Goal: Task Accomplishment & Management: Manage account settings

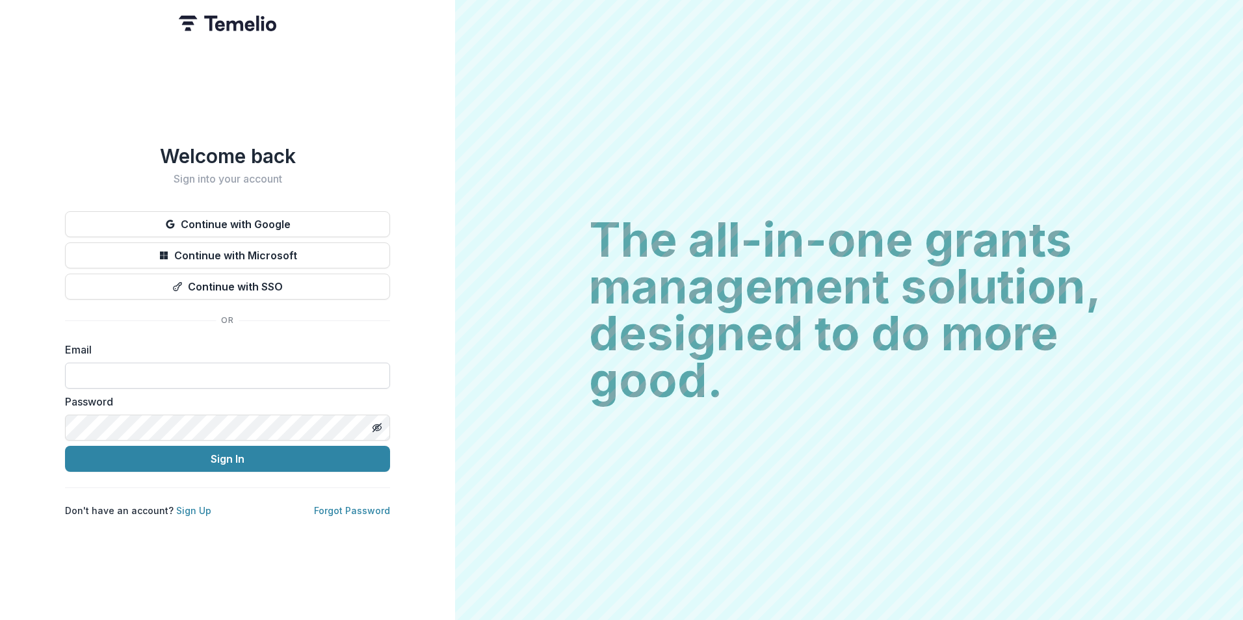
click at [161, 367] on input at bounding box center [227, 376] width 325 height 26
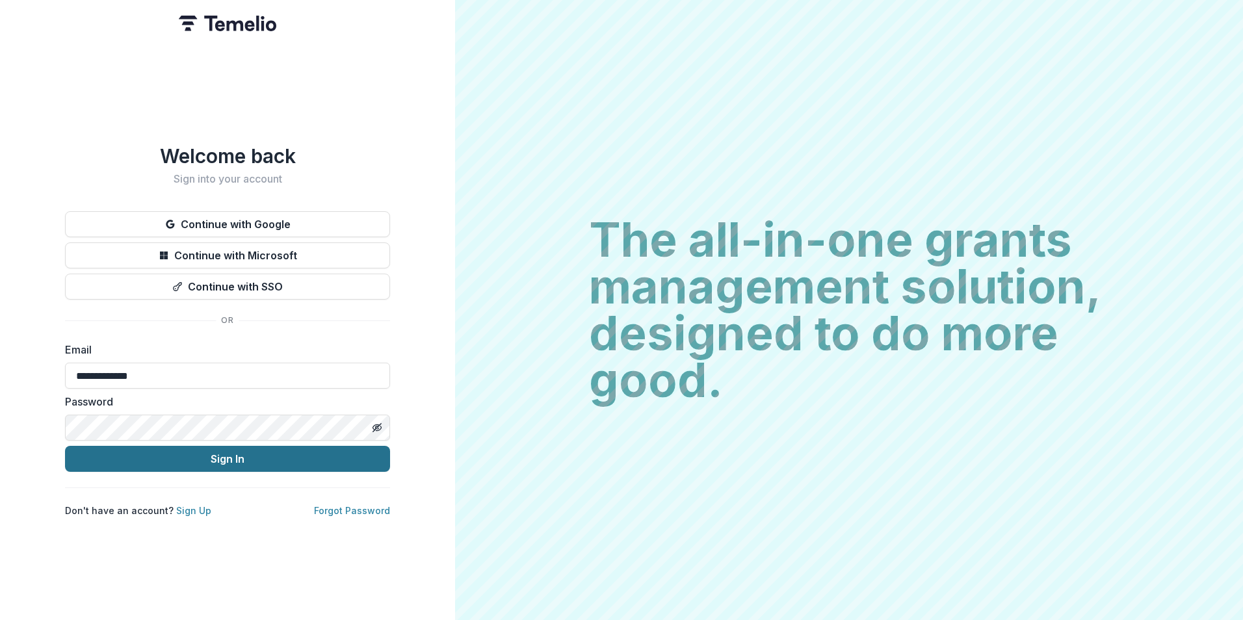
type input "**********"
click at [65, 446] on button "Sign In" at bounding box center [227, 459] width 325 height 26
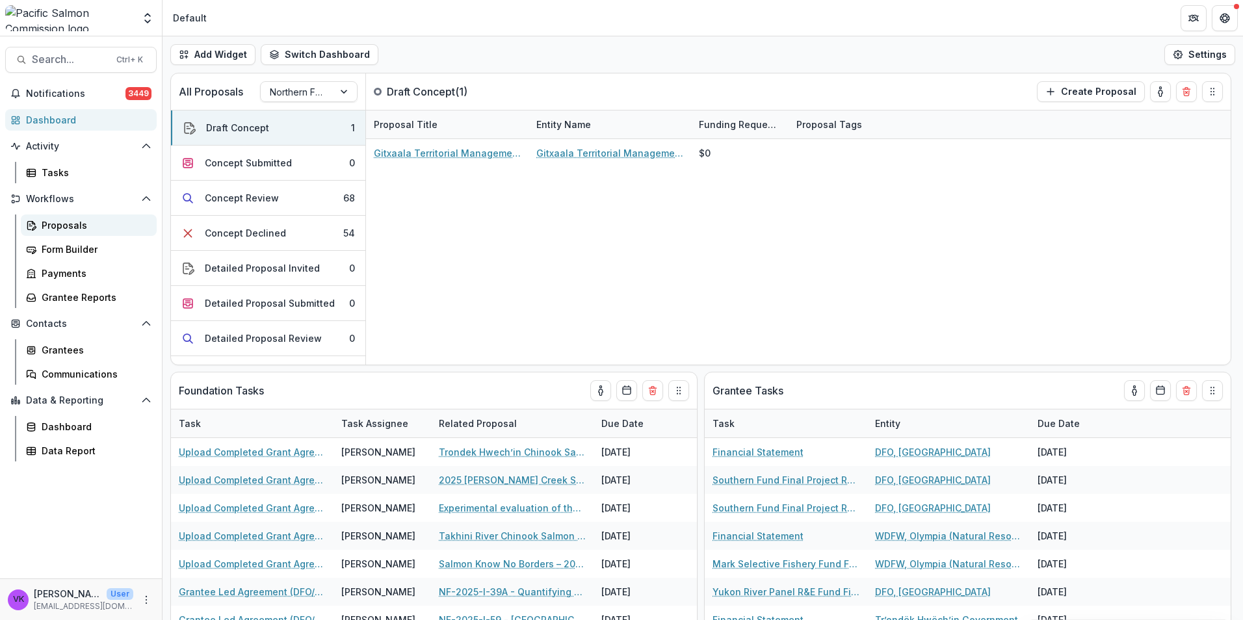
drag, startPoint x: 60, startPoint y: 225, endPoint x: 67, endPoint y: 227, distance: 7.4
click at [60, 225] on div "Proposals" at bounding box center [94, 225] width 105 height 14
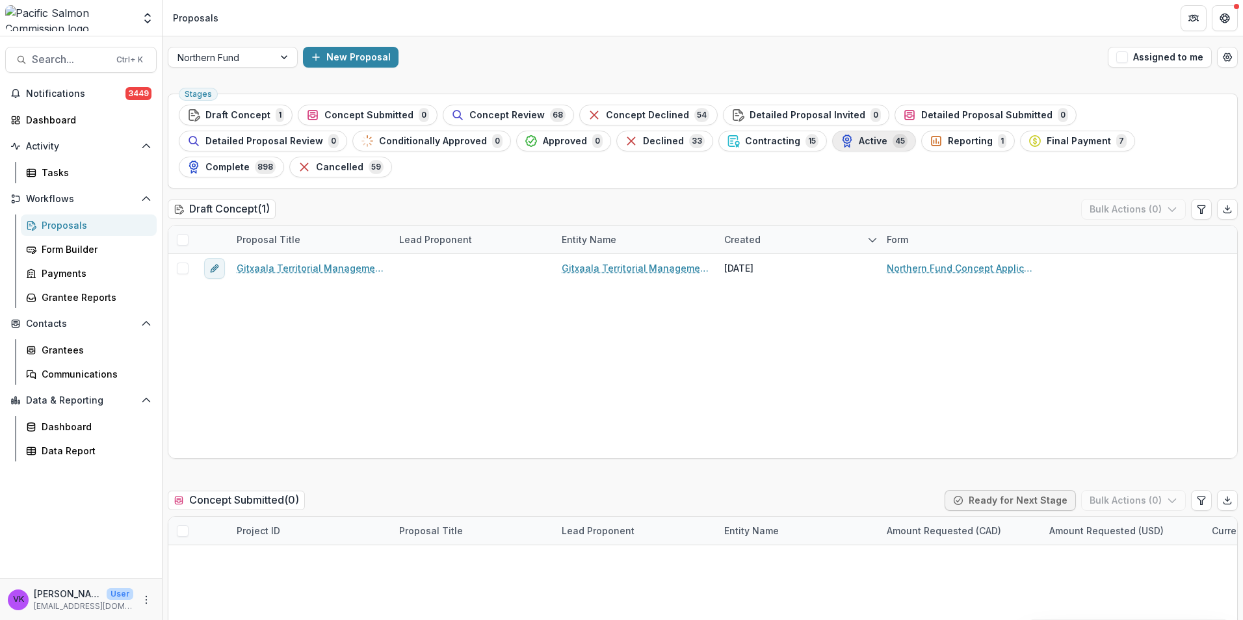
click at [832, 132] on button "Active 45" at bounding box center [874, 141] width 84 height 21
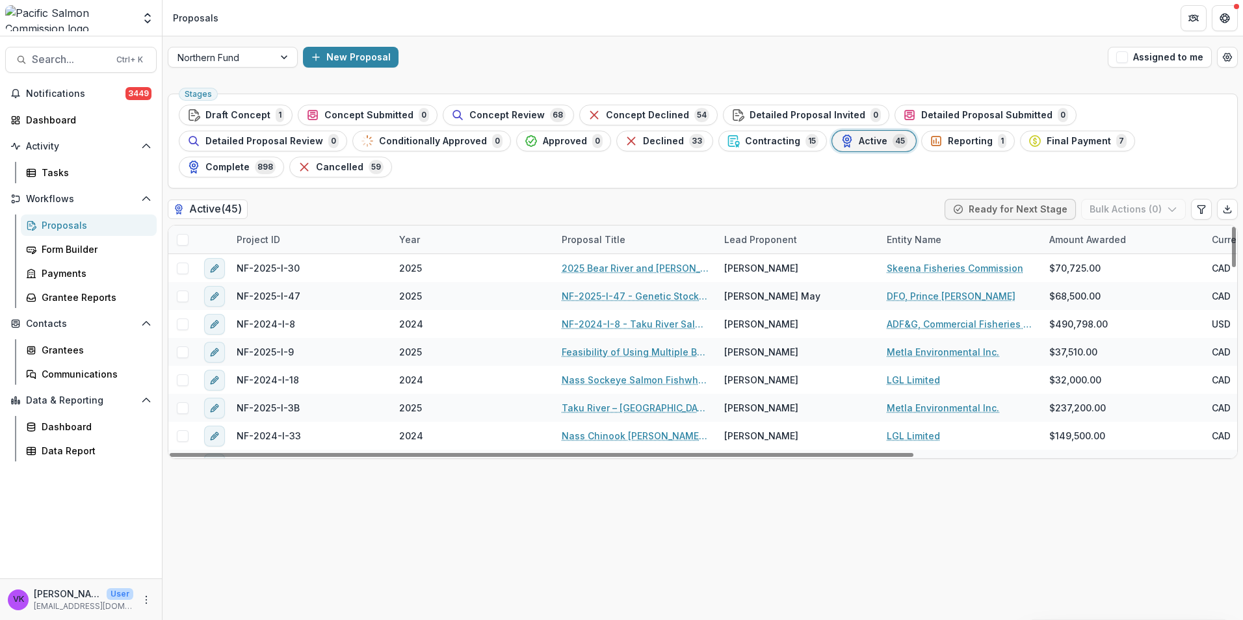
click at [317, 226] on div "Project ID" at bounding box center [310, 240] width 162 height 28
click at [315, 247] on input at bounding box center [309, 243] width 156 height 21
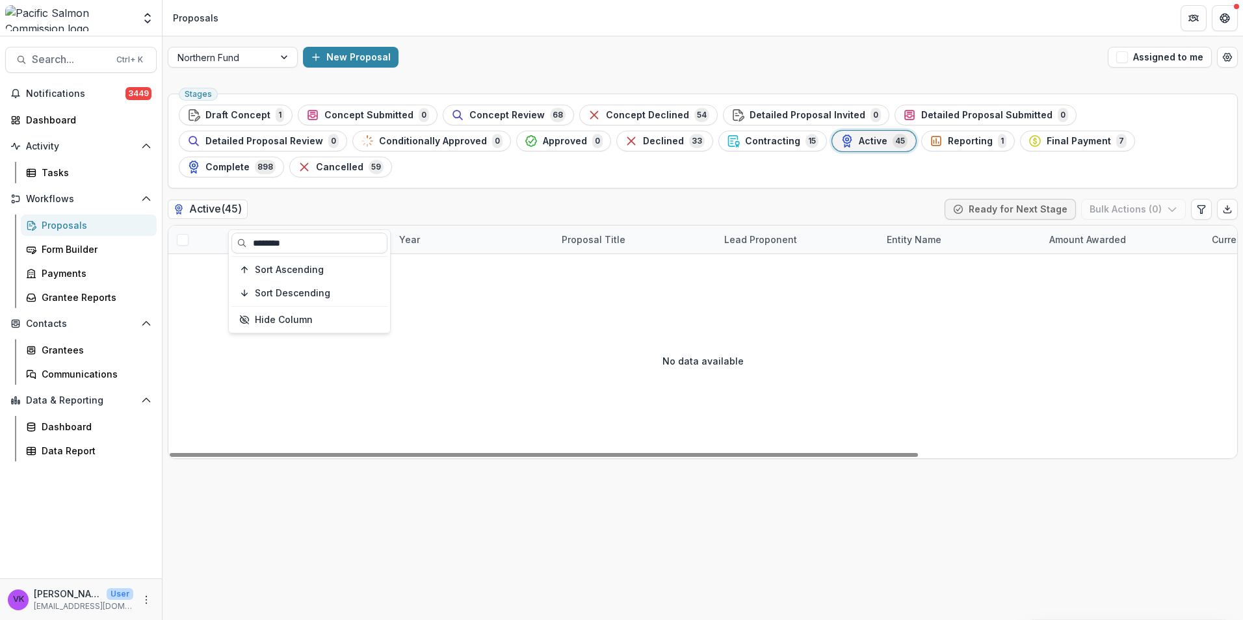
type input "********"
drag, startPoint x: 498, startPoint y: 335, endPoint x: 517, endPoint y: 334, distance: 18.9
click at [498, 335] on div "No data available" at bounding box center [702, 360] width 1068 height 195
click at [328, 199] on div "Active ( 45 ) Ready for Next Stage Bulk Actions ( 0 )" at bounding box center [703, 212] width 1070 height 26
click at [304, 226] on div "Project ID" at bounding box center [310, 240] width 162 height 28
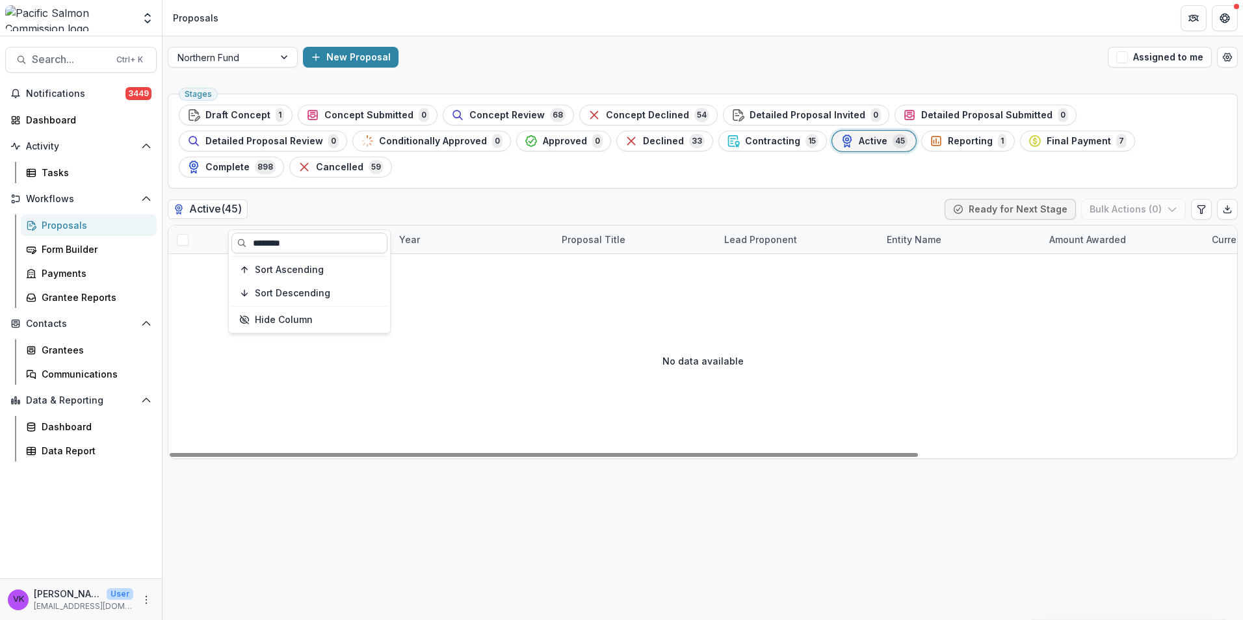
click at [284, 238] on input "********" at bounding box center [309, 243] width 156 height 21
drag, startPoint x: 303, startPoint y: 241, endPoint x: 208, endPoint y: 256, distance: 96.1
click at [209, 253] on body "Skip to content Foundations Pacific Salmon Commission Nonprofits Test Phising I…" at bounding box center [621, 310] width 1243 height 620
click at [276, 233] on div "Project ID" at bounding box center [258, 240] width 59 height 14
drag, startPoint x: 298, startPoint y: 246, endPoint x: 233, endPoint y: 251, distance: 65.2
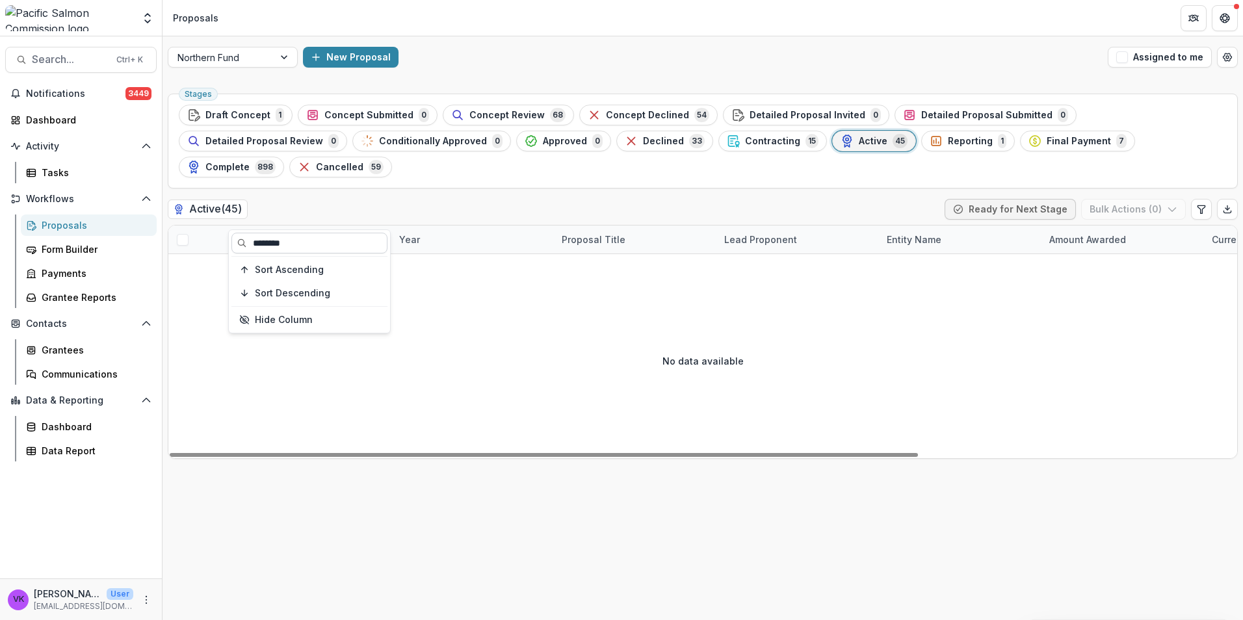
click at [233, 251] on input "********" at bounding box center [309, 243] width 156 height 21
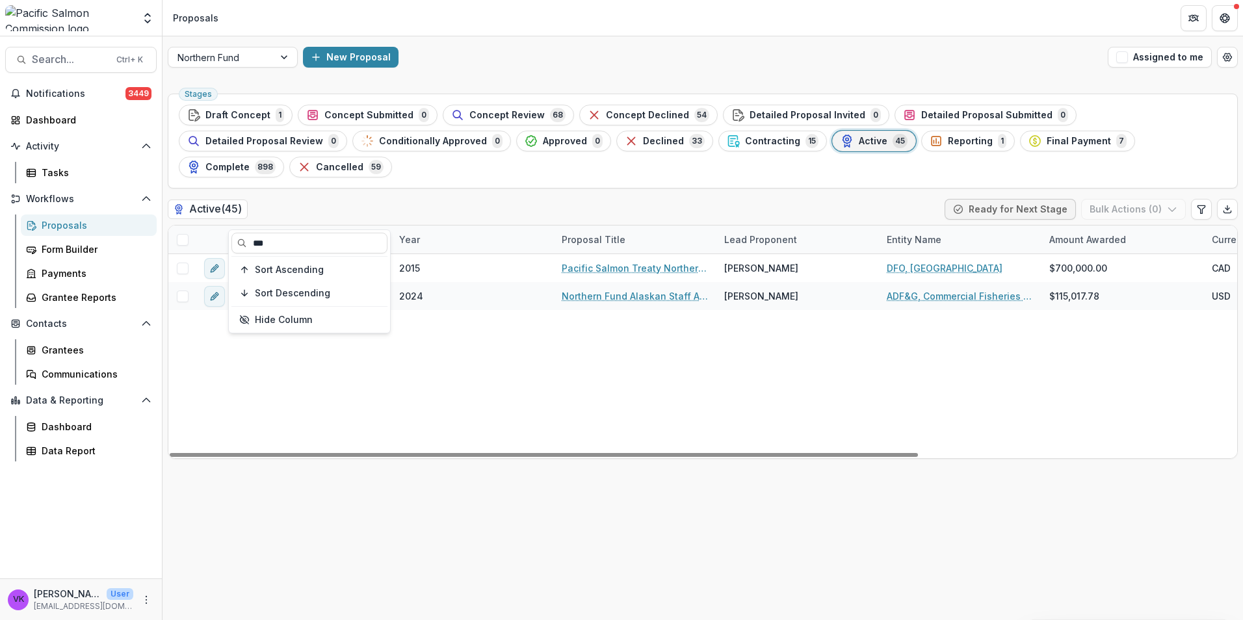
type input "***"
click at [535, 330] on div "NEF Staff Assistant - CAN 2015 Pacific Salmon Treaty Northern Endowment Fund Te…" at bounding box center [929, 356] width 1523 height 204
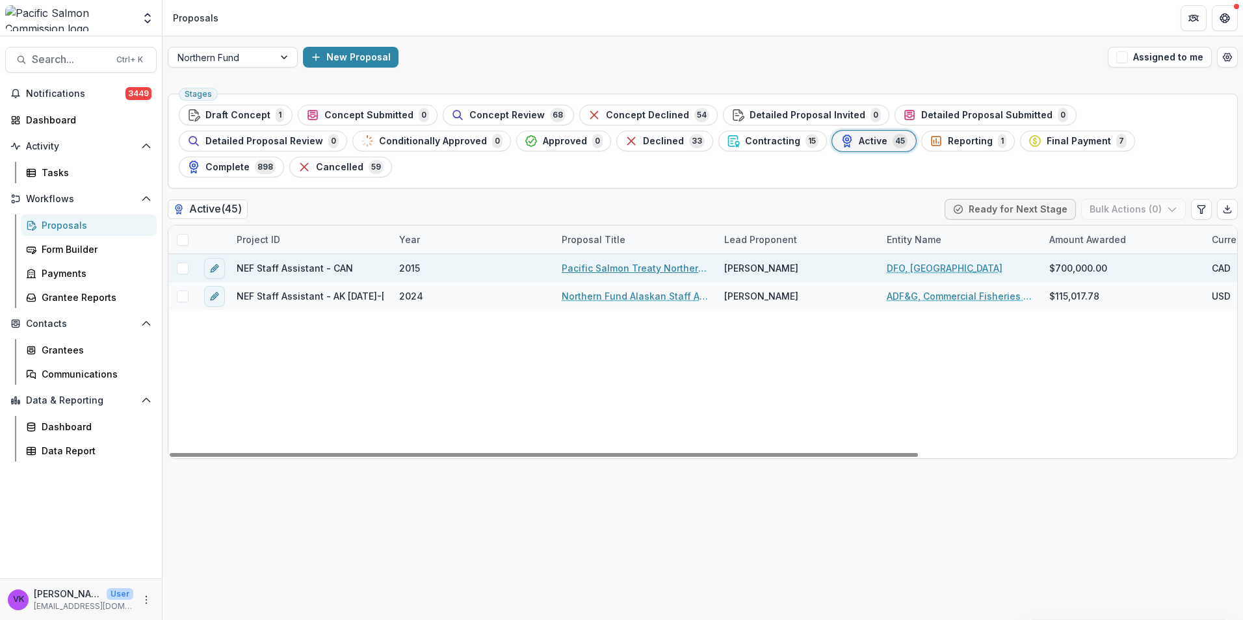
drag, startPoint x: 664, startPoint y: 240, endPoint x: 806, endPoint y: 237, distance: 142.4
click at [664, 261] on link "Pacific Salmon Treaty Northern Endowment Fund Technical Advisors 2023-24" at bounding box center [635, 268] width 147 height 14
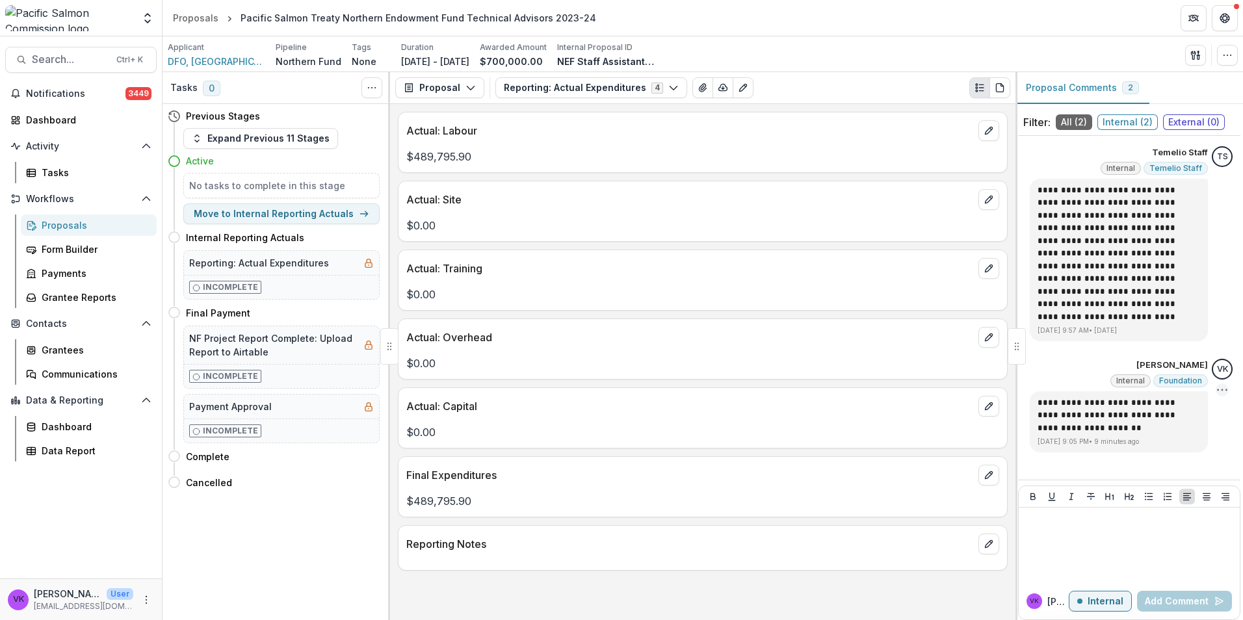
click at [1221, 394] on icon "Options" at bounding box center [1221, 389] width 13 height 13
drag, startPoint x: 1113, startPoint y: 423, endPoint x: 1107, endPoint y: 455, distance: 32.4
click at [1113, 422] on button "Delete" at bounding box center [1151, 417] width 139 height 24
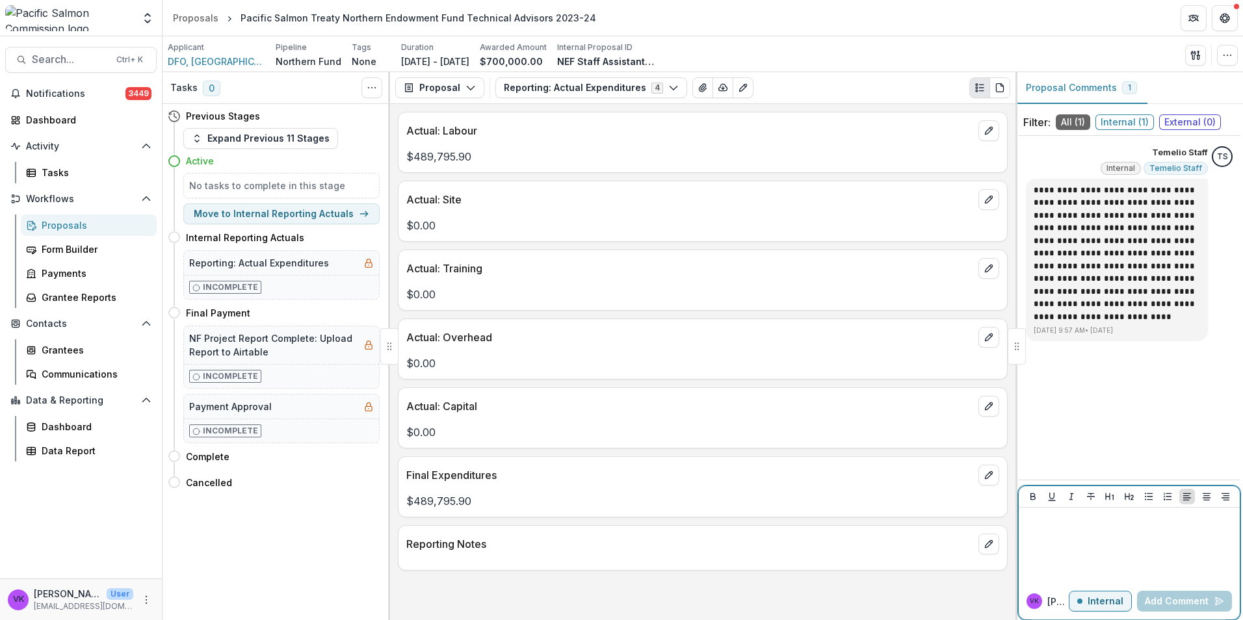
click at [1052, 521] on p at bounding box center [1129, 520] width 211 height 14
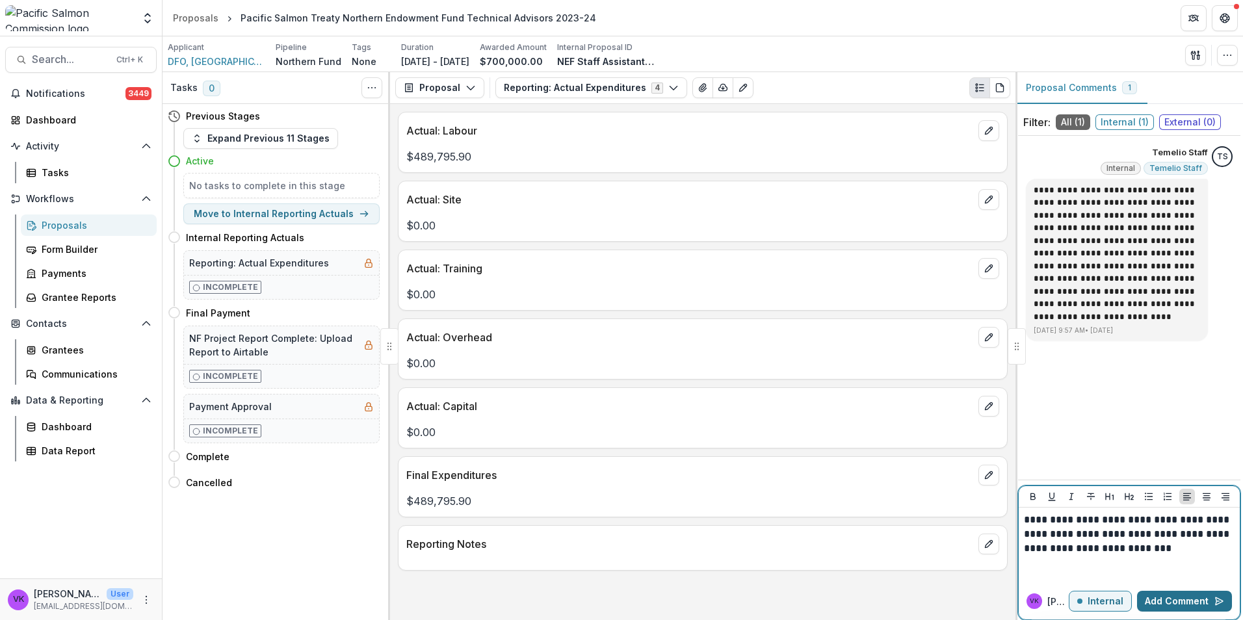
drag, startPoint x: 1201, startPoint y: 596, endPoint x: 1242, endPoint y: 595, distance: 41.0
click at [1201, 597] on button "Add Comment" at bounding box center [1184, 601] width 95 height 21
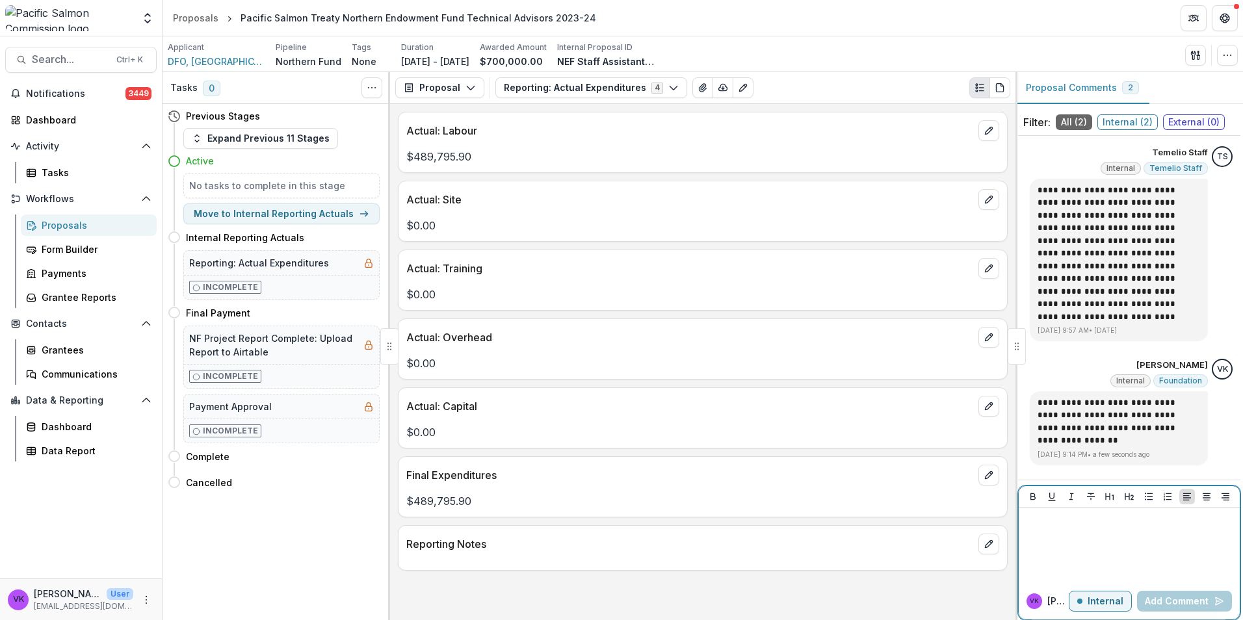
click at [1062, 524] on p at bounding box center [1127, 520] width 207 height 14
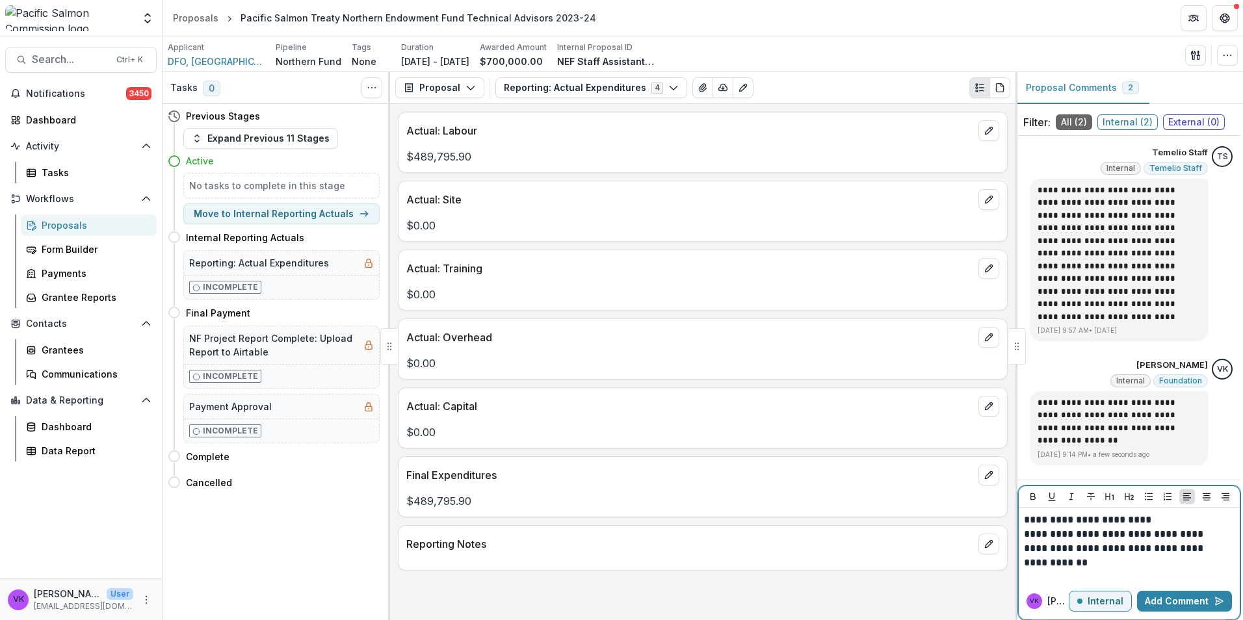
click at [1195, 595] on button "Add Comment" at bounding box center [1184, 601] width 95 height 21
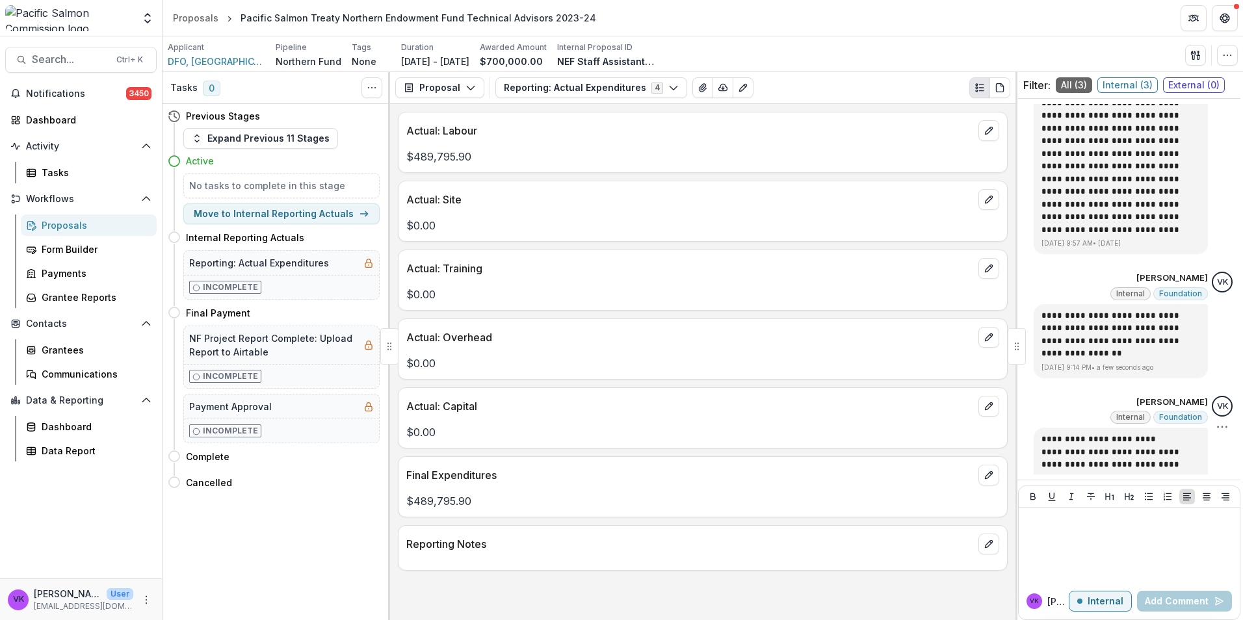
scroll to position [116, 0]
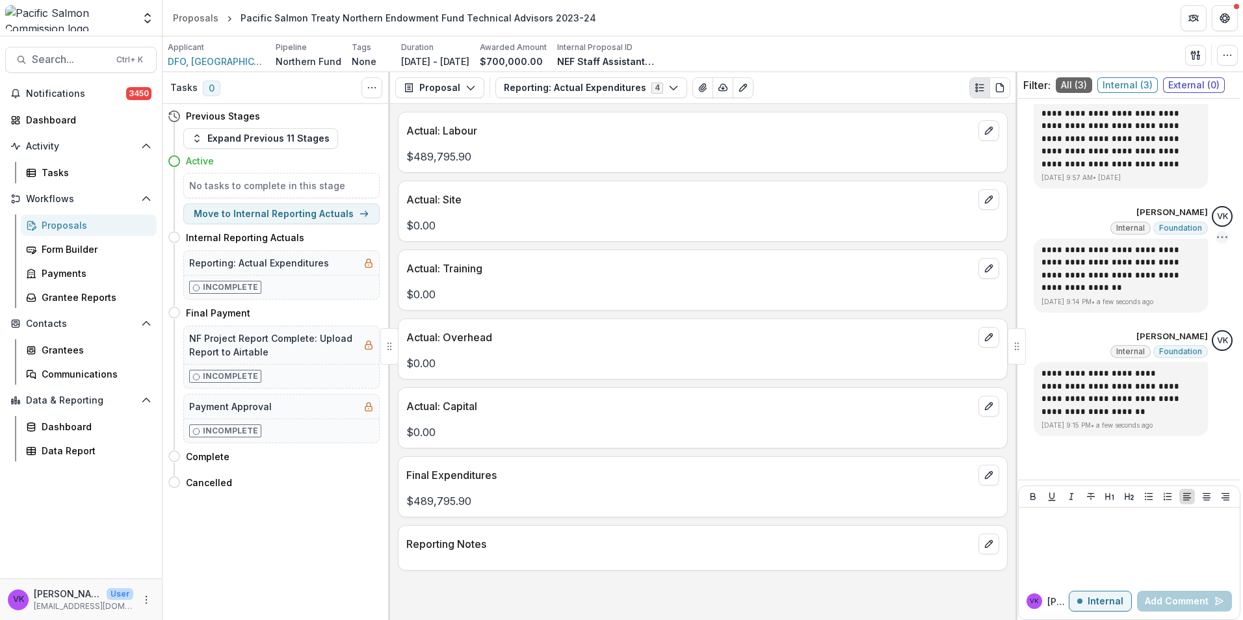
click at [1217, 238] on icon "Options" at bounding box center [1221, 237] width 13 height 13
click at [1117, 267] on button "Delete" at bounding box center [1147, 264] width 139 height 24
